Goal: Task Accomplishment & Management: Use online tool/utility

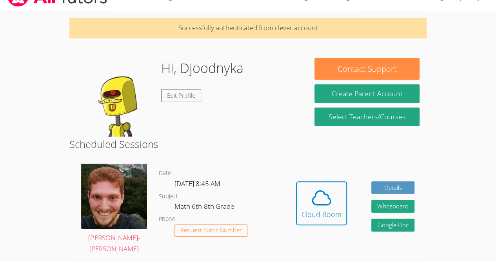
scroll to position [17, 0]
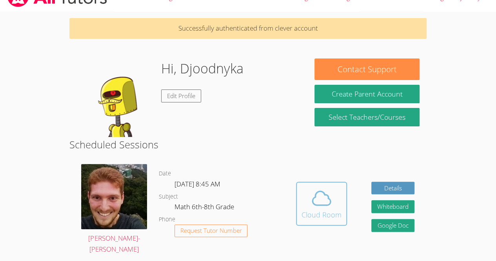
click at [344, 195] on button "Cloud Room" at bounding box center [321, 204] width 51 height 44
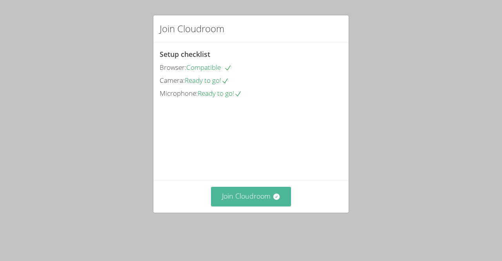
click at [237, 206] on button "Join Cloudroom" at bounding box center [251, 196] width 80 height 19
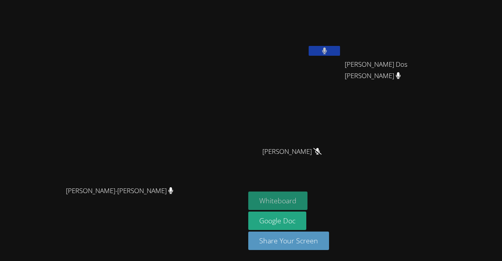
click at [308, 195] on button "Whiteboard" at bounding box center [277, 201] width 59 height 18
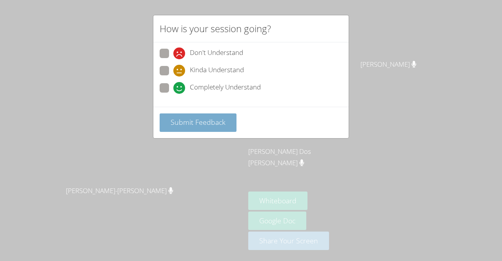
click at [217, 119] on span "Submit Feedback" at bounding box center [198, 121] width 55 height 9
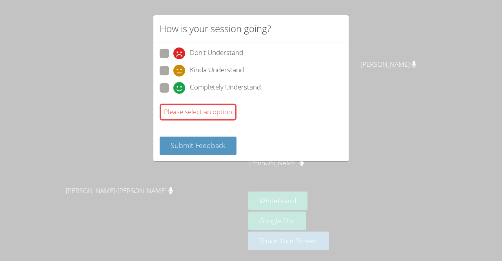
click at [173, 94] on span at bounding box center [173, 94] width 0 height 0
click at [173, 86] on input "Completely Understand" at bounding box center [176, 86] width 7 height 7
radio input "true"
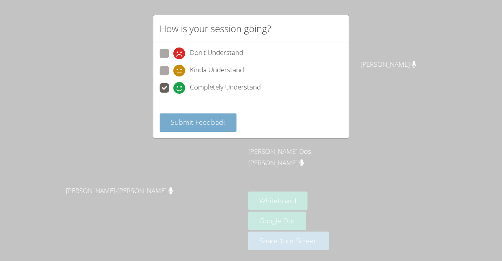
click at [206, 129] on button "Submit Feedback" at bounding box center [198, 122] width 77 height 18
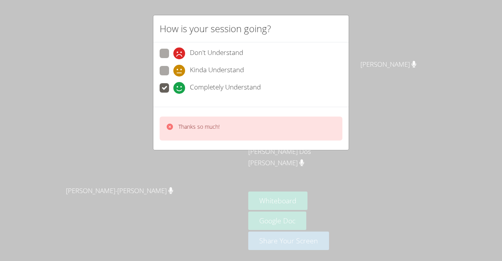
click at [209, 132] on div "Thanks so much!" at bounding box center [199, 128] width 41 height 11
click at [332, 144] on div "Thanks so much!" at bounding box center [250, 128] width 195 height 43
